Goal: Find specific page/section: Find specific page/section

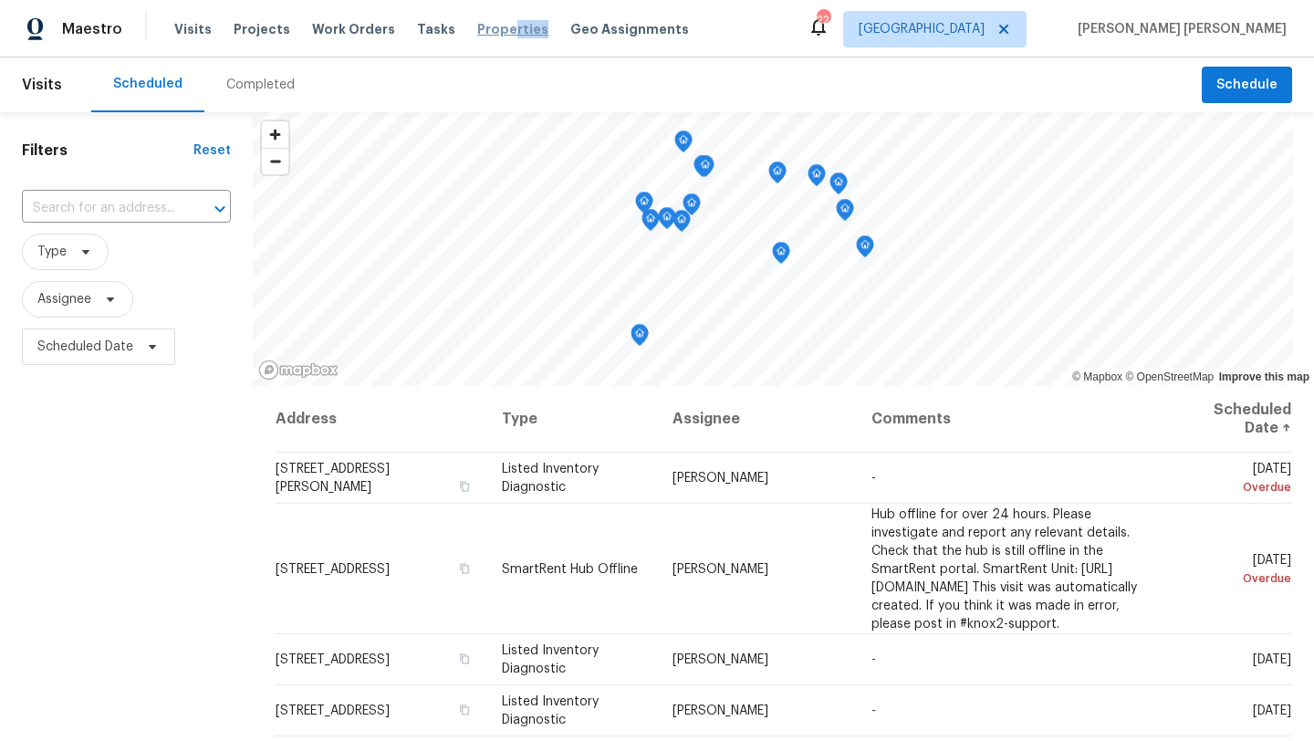
click at [488, 37] on div "Visits Projects Work Orders Tasks Properties Geo Assignments" at bounding box center [442, 29] width 537 height 37
click at [478, 28] on span "Properties" at bounding box center [512, 29] width 71 height 18
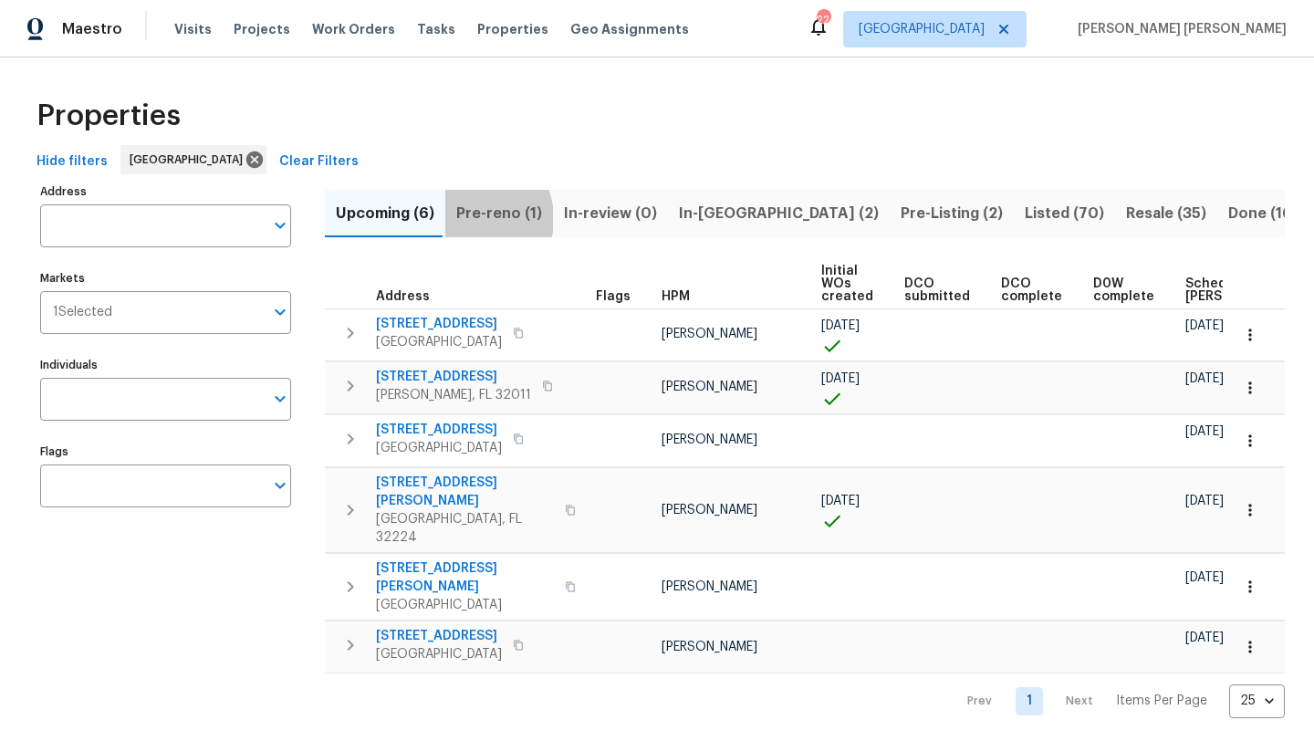
click at [469, 218] on span "Pre-reno (1)" at bounding box center [499, 214] width 86 height 26
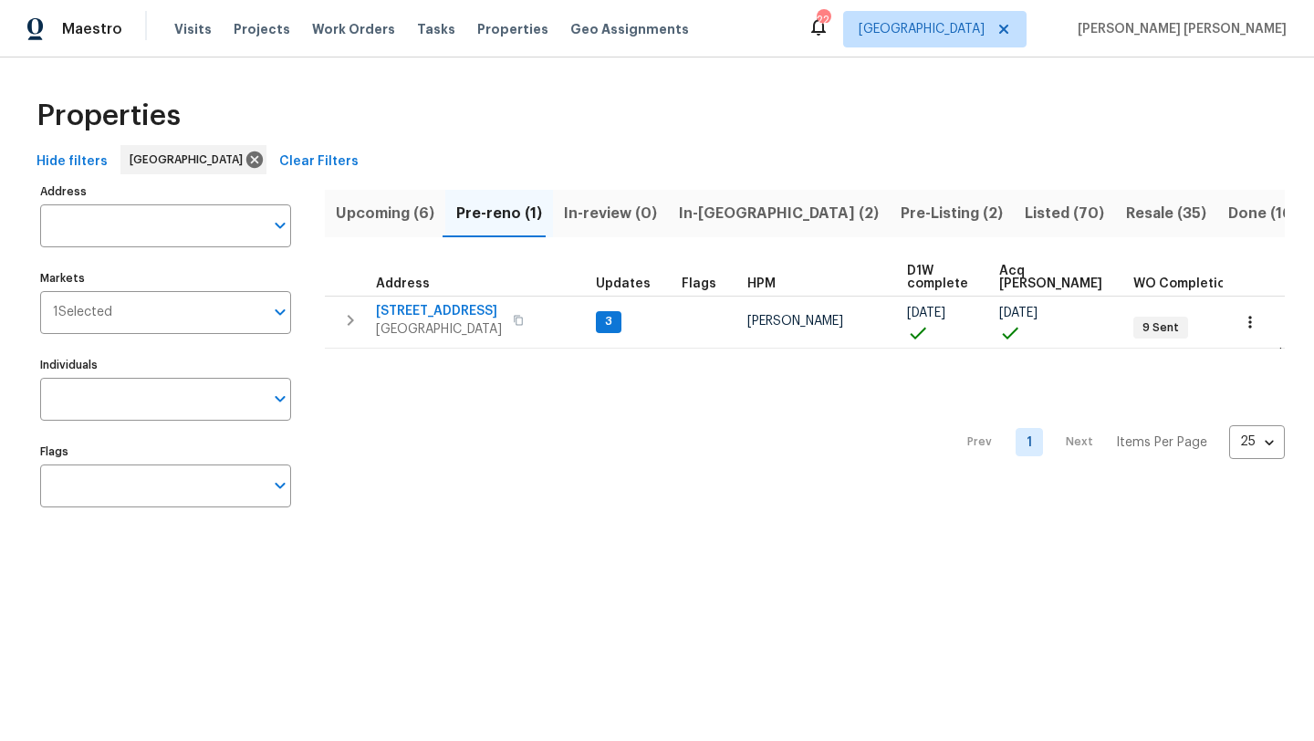
click at [724, 213] on span "In-reno (2)" at bounding box center [779, 214] width 200 height 26
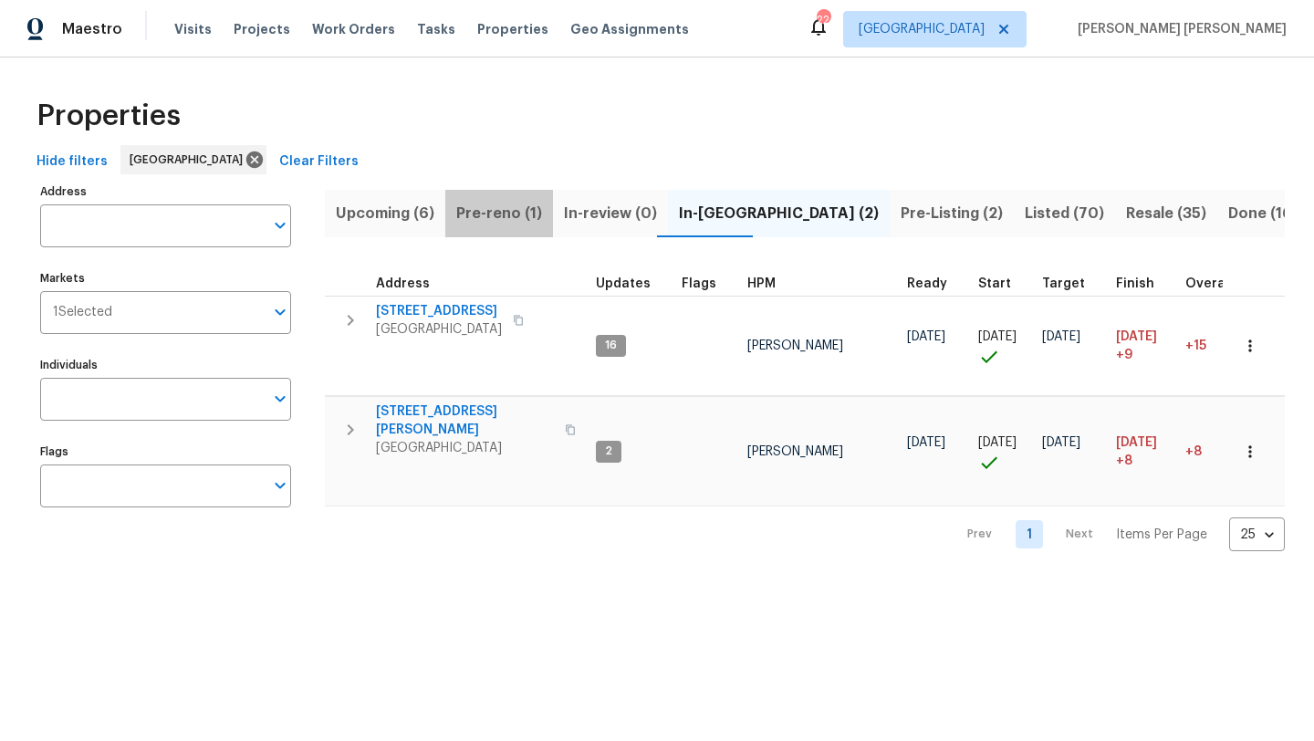
click at [519, 209] on span "Pre-reno (1)" at bounding box center [499, 214] width 86 height 26
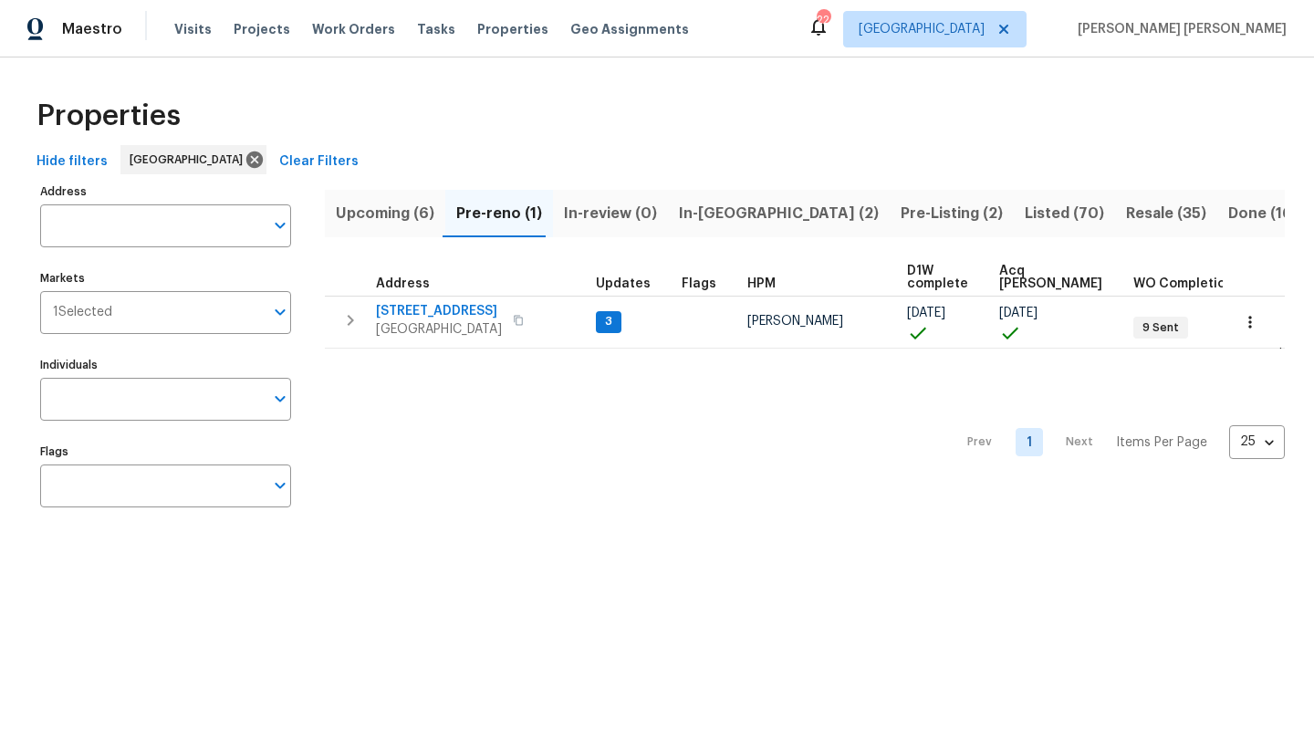
click at [409, 213] on span "Upcoming (6)" at bounding box center [385, 214] width 99 height 26
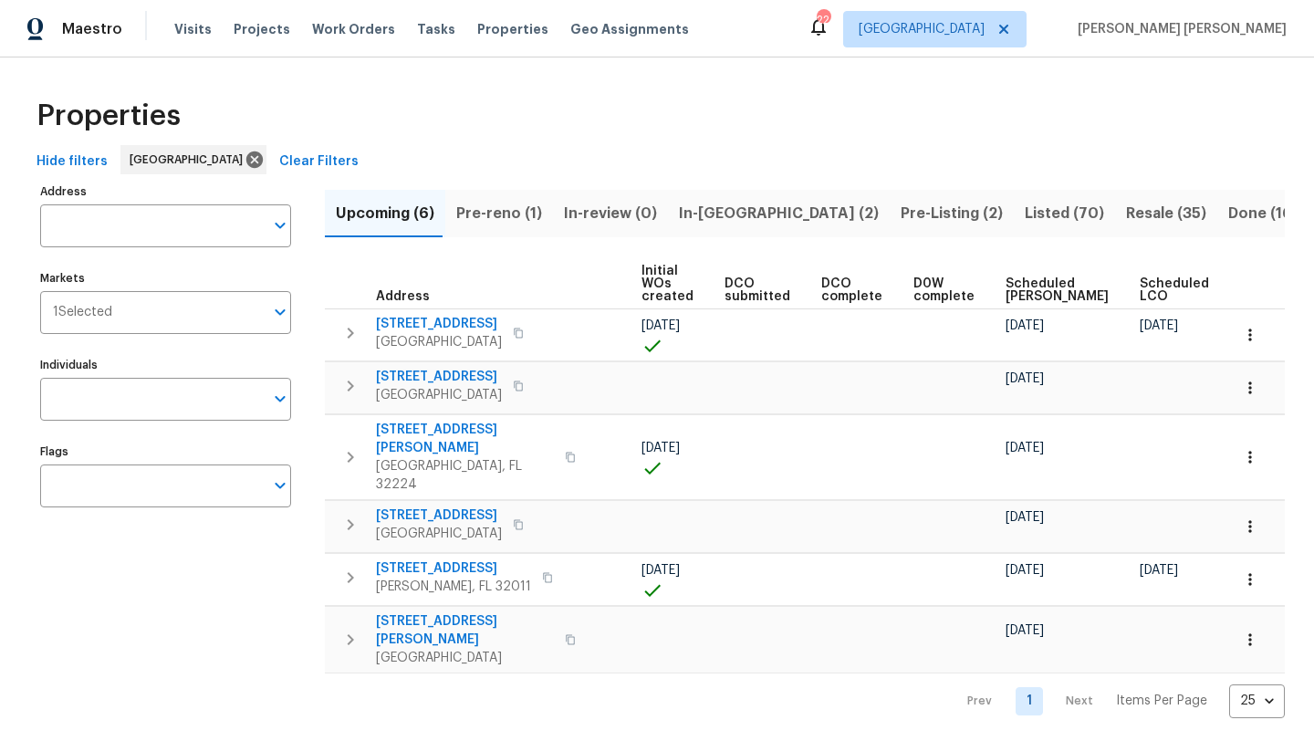
scroll to position [0, 200]
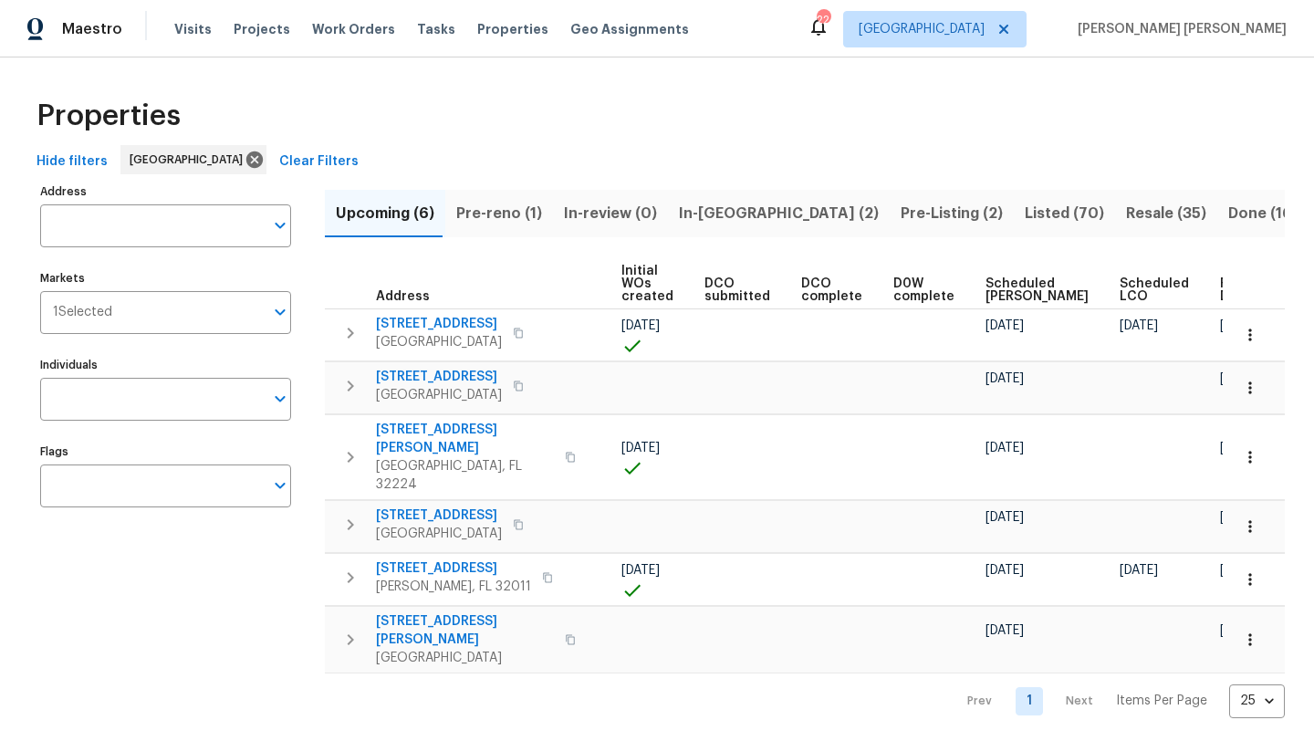
click at [1220, 283] on span "Ready Date" at bounding box center [1240, 290] width 40 height 26
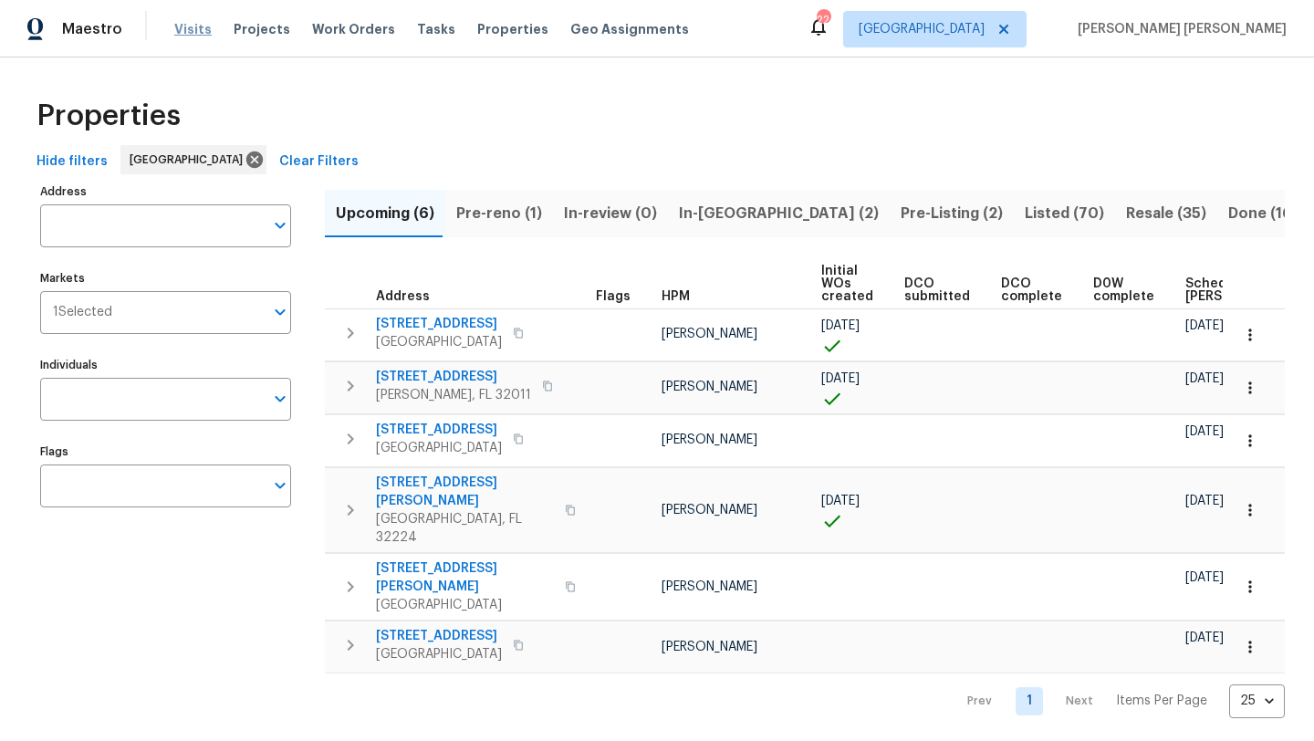
click at [186, 29] on span "Visits" at bounding box center [192, 29] width 37 height 18
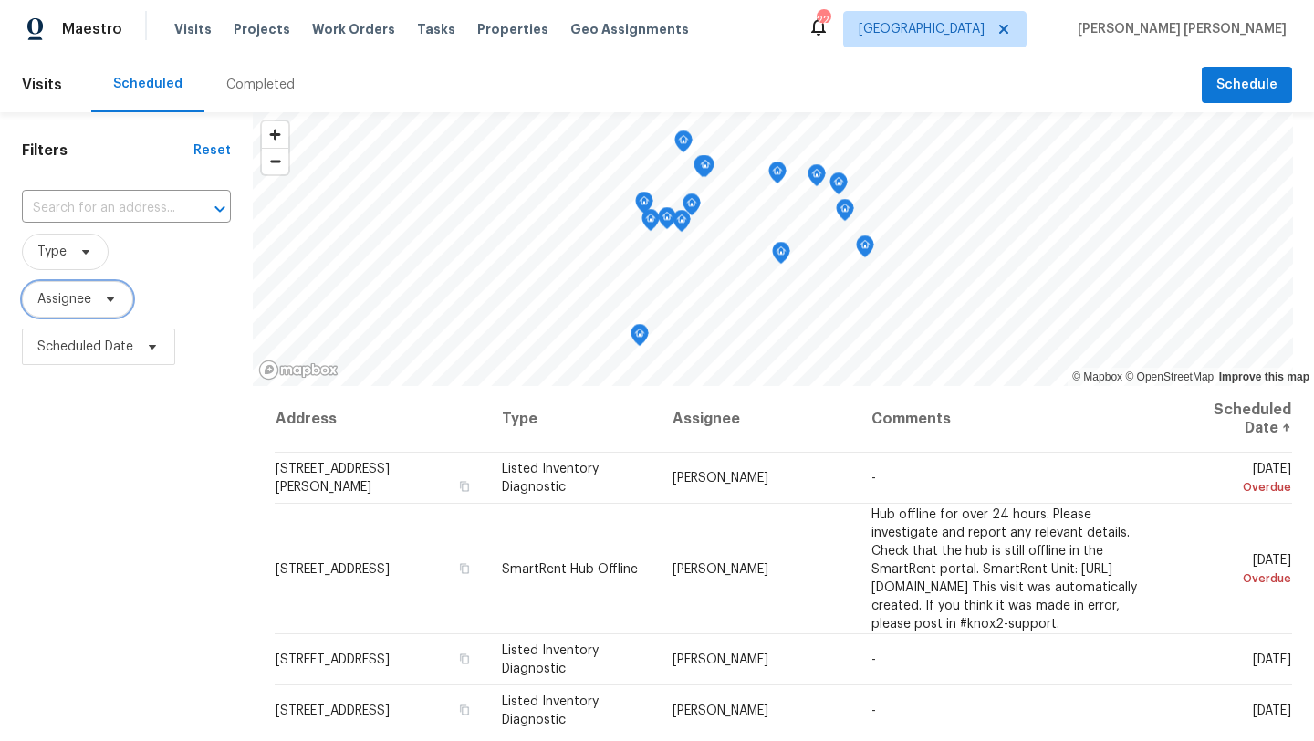
click at [101, 302] on span at bounding box center [108, 299] width 20 height 15
click at [88, 248] on icon at bounding box center [85, 252] width 15 height 15
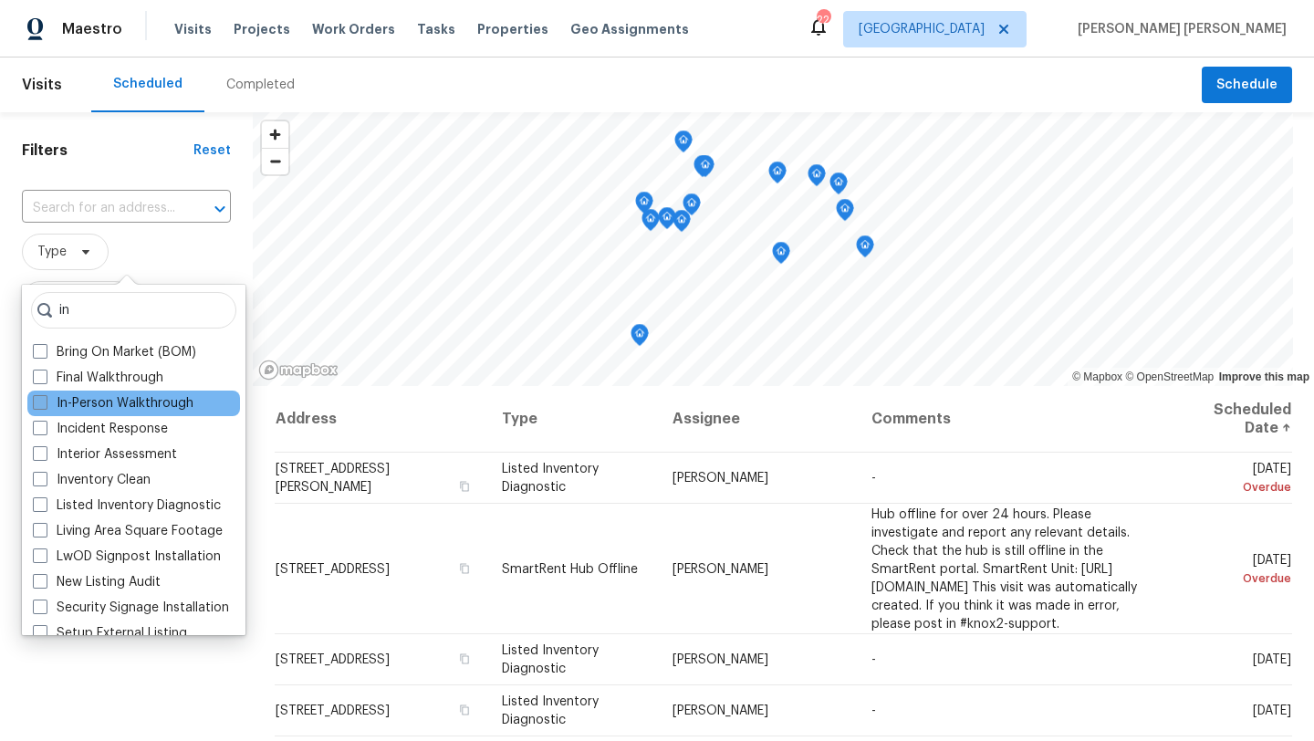
type input "in"
click at [46, 403] on span at bounding box center [40, 402] width 15 height 15
click at [45, 403] on input "In-Person Walkthrough" at bounding box center [39, 400] width 12 height 12
checkbox input "true"
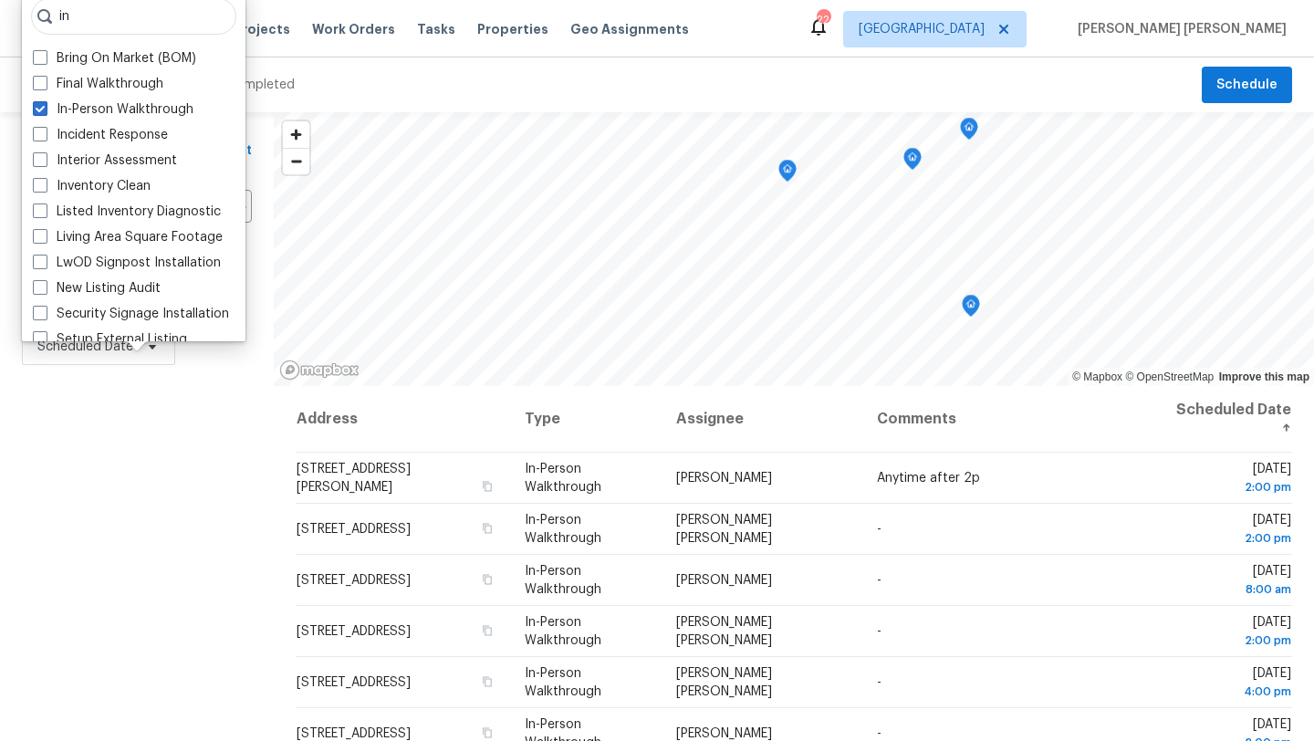
click at [70, 576] on div "Filters Reset ​ In-Person Walkthrough Assignee Scheduled Date" at bounding box center [137, 545] width 274 height 867
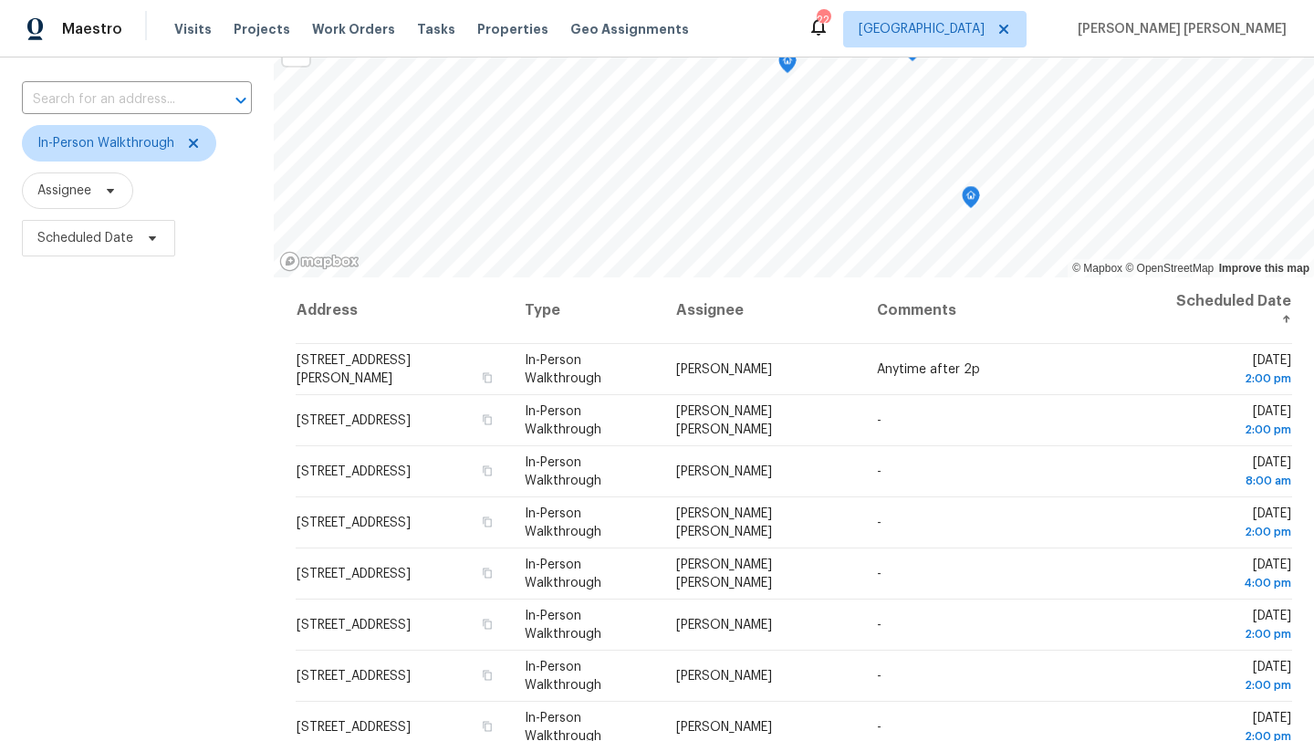
scroll to position [112, 0]
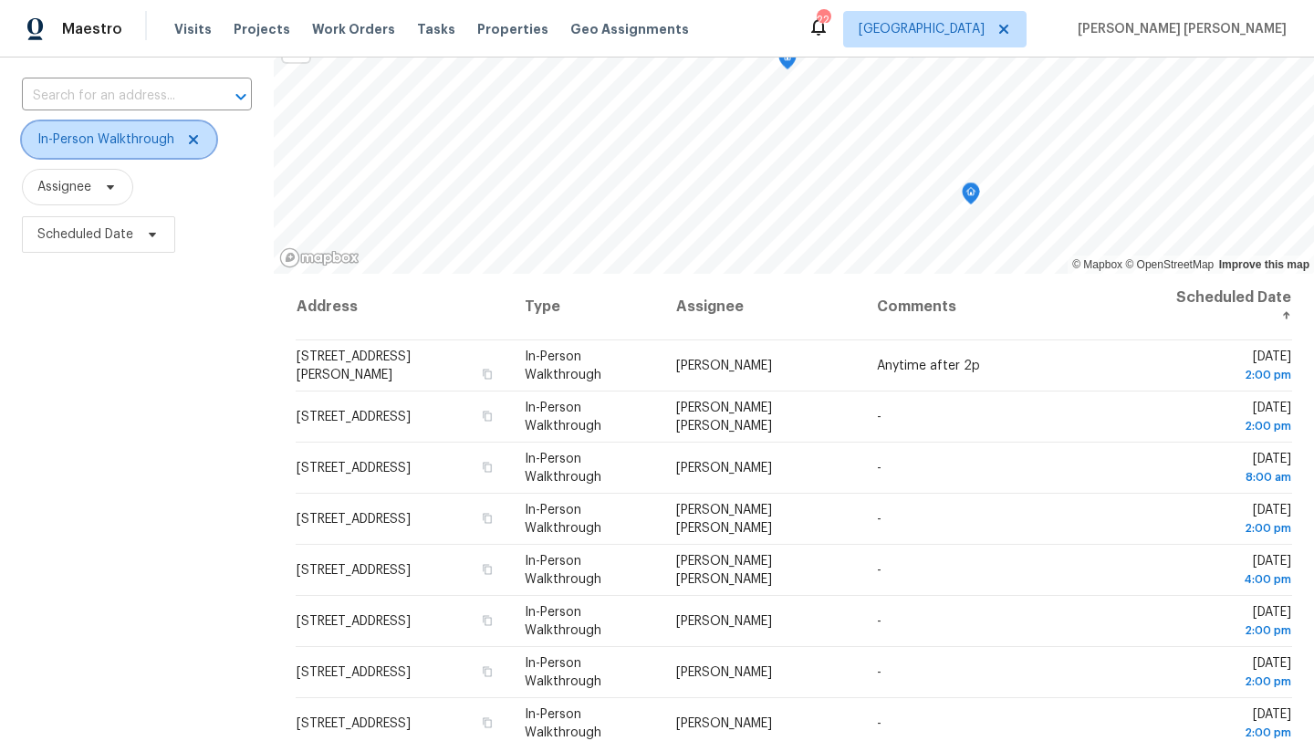
click at [193, 138] on icon at bounding box center [193, 139] width 9 height 9
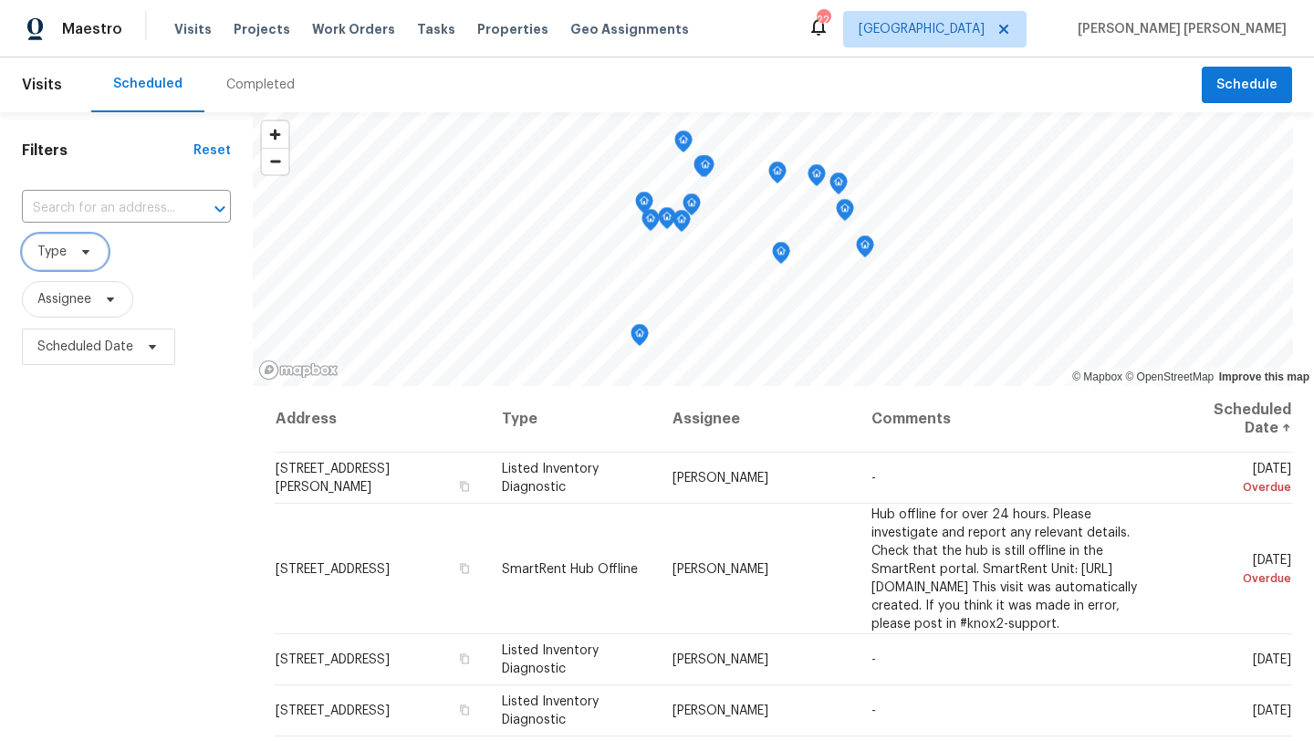
click at [79, 264] on span "Type" at bounding box center [65, 252] width 87 height 37
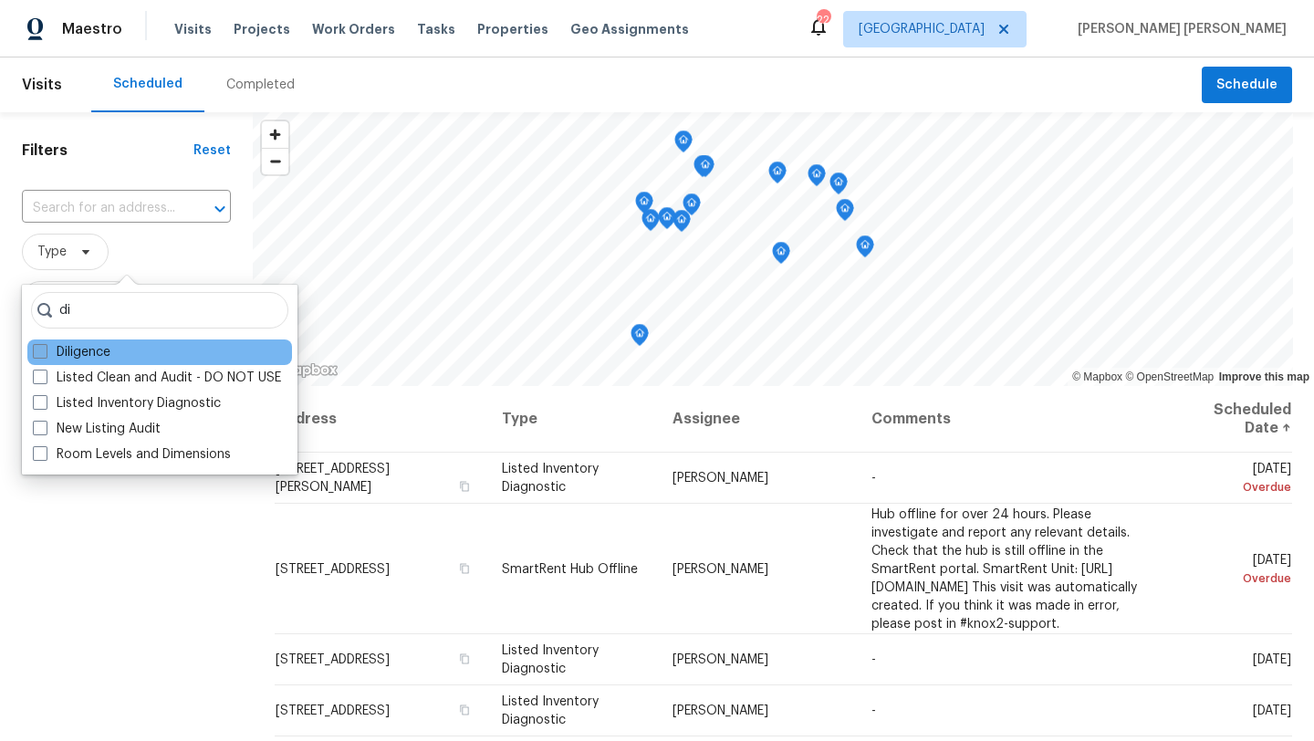
type input "di"
click at [41, 353] on span at bounding box center [40, 351] width 15 height 15
click at [41, 353] on input "Diligence" at bounding box center [39, 349] width 12 height 12
checkbox input "true"
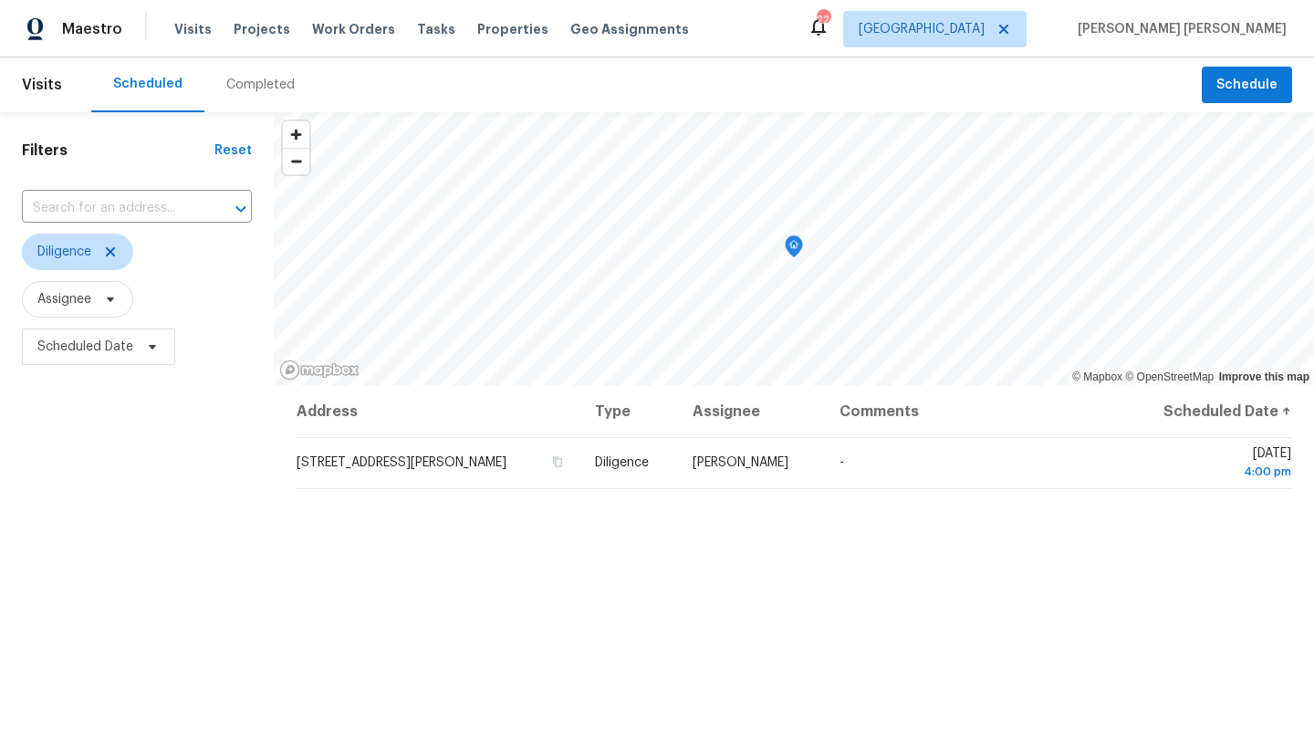
click at [71, 522] on div "Filters Reset ​ Diligence Assignee Scheduled Date" at bounding box center [137, 545] width 274 height 867
click at [116, 250] on icon at bounding box center [110, 252] width 15 height 15
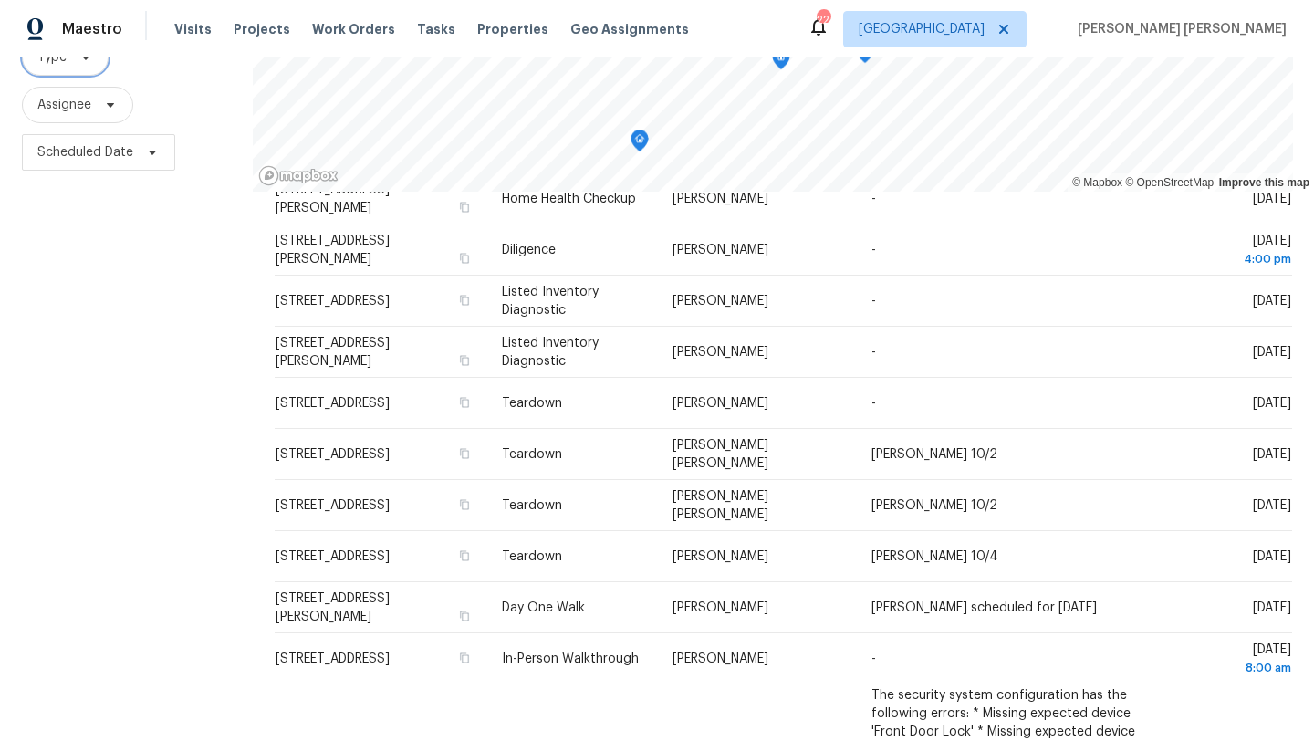
scroll to position [583, 0]
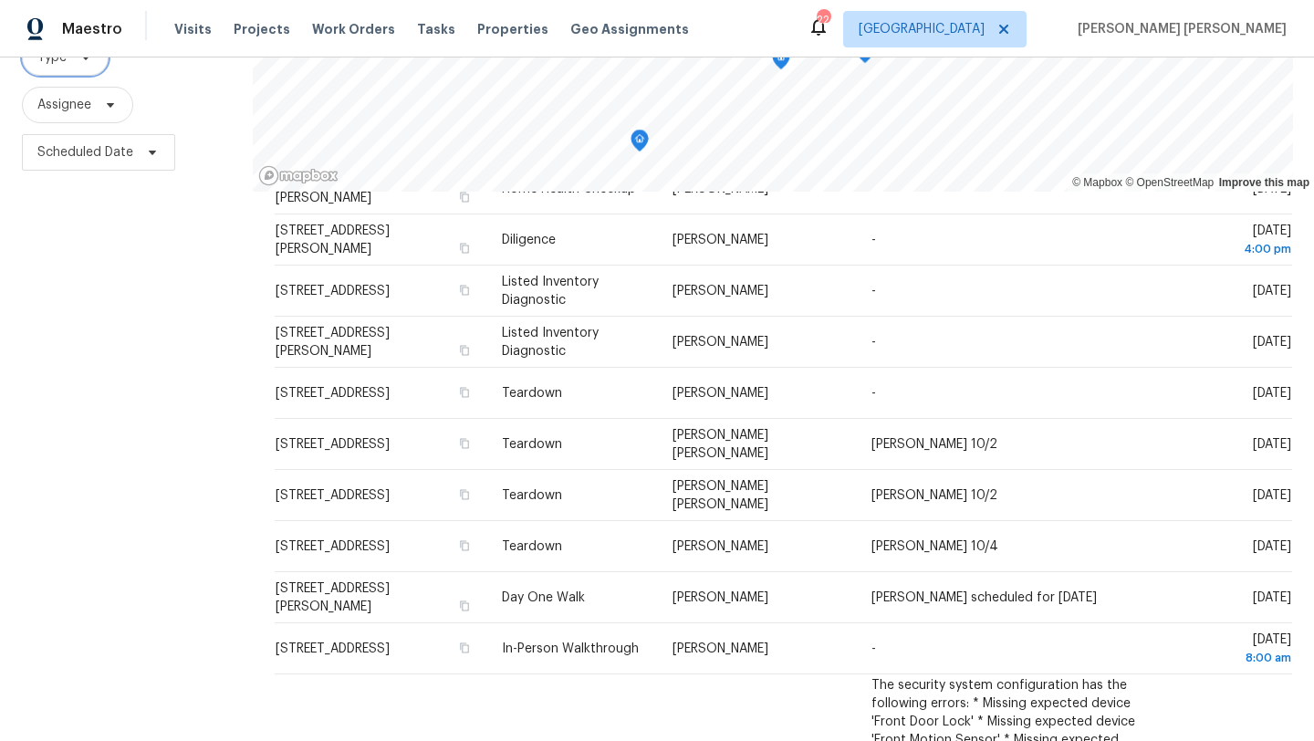
click at [641, 145] on icon "Map marker" at bounding box center [640, 141] width 16 height 21
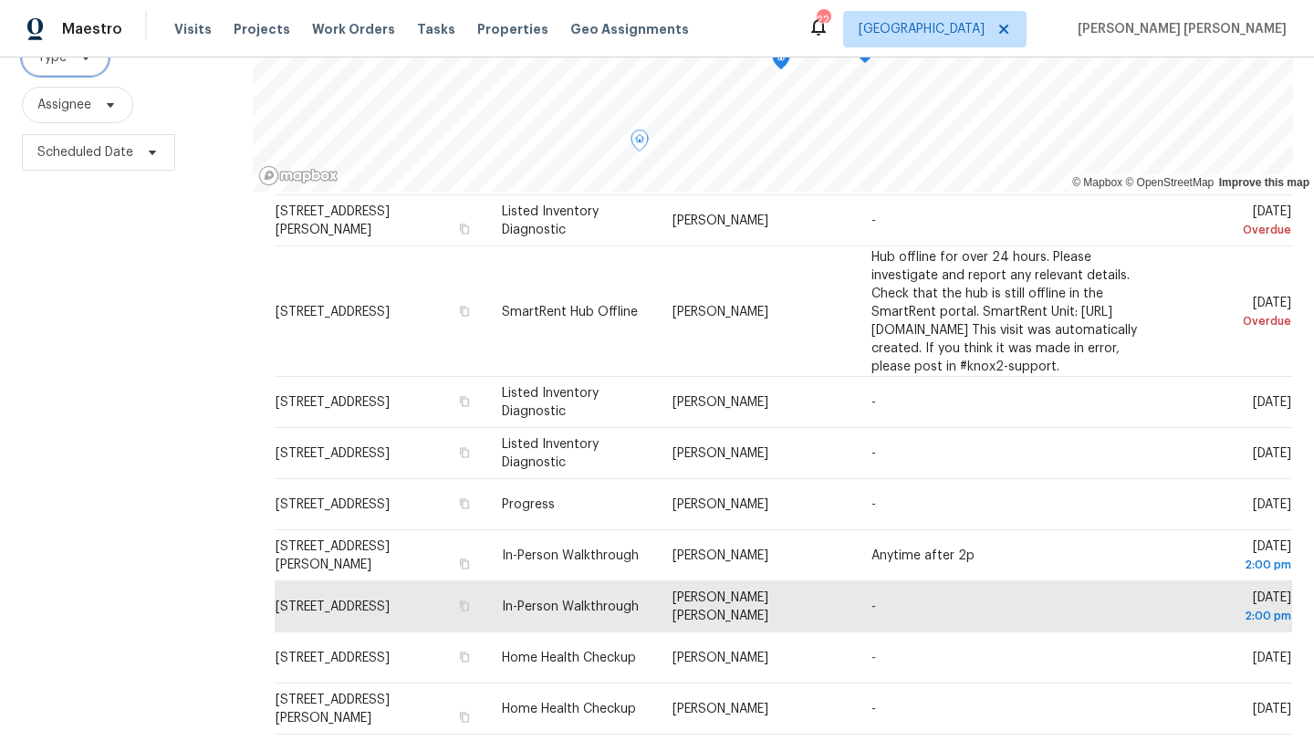
scroll to position [65, 0]
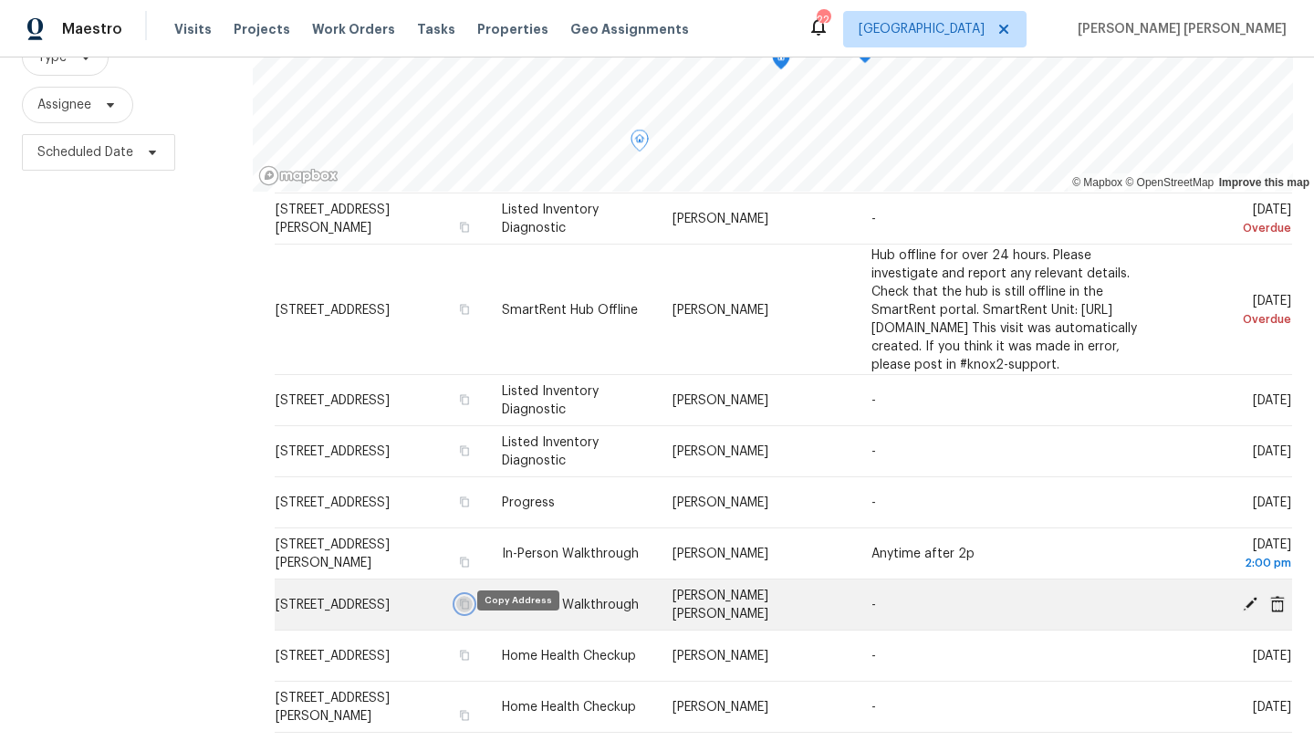
click at [470, 609] on icon "button" at bounding box center [465, 604] width 9 height 10
